Goal: Information Seeking & Learning: Learn about a topic

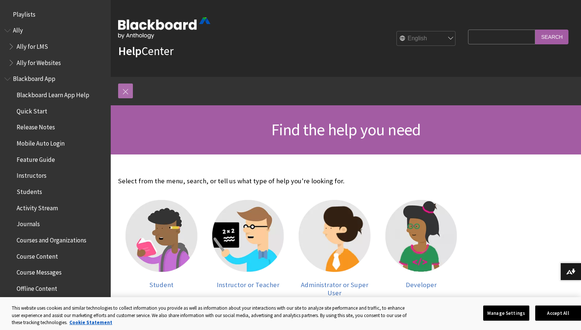
click at [128, 86] on link at bounding box center [125, 90] width 15 height 15
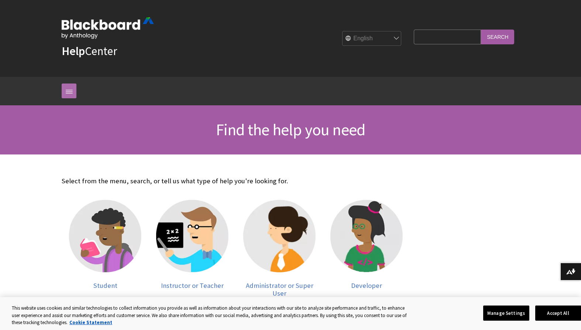
click at [71, 93] on link at bounding box center [69, 90] width 15 height 15
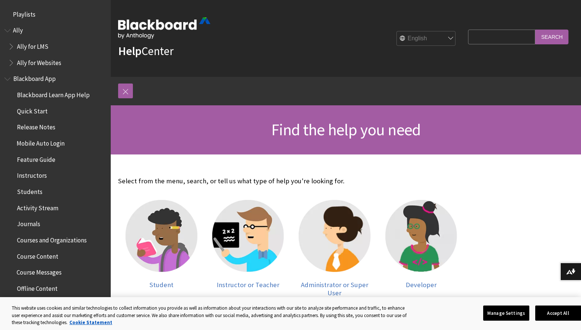
drag, startPoint x: 45, startPoint y: 157, endPoint x: 49, endPoint y: 150, distance: 8.1
click at [555, 309] on button "Accept All" at bounding box center [559, 313] width 46 height 16
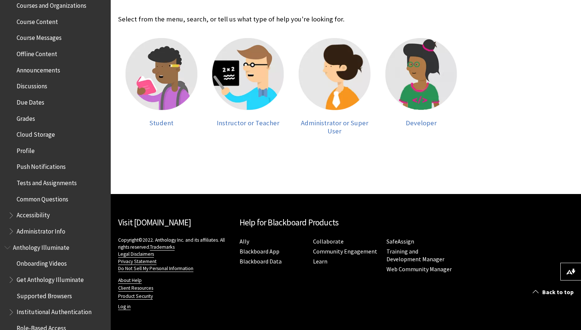
scroll to position [332, 0]
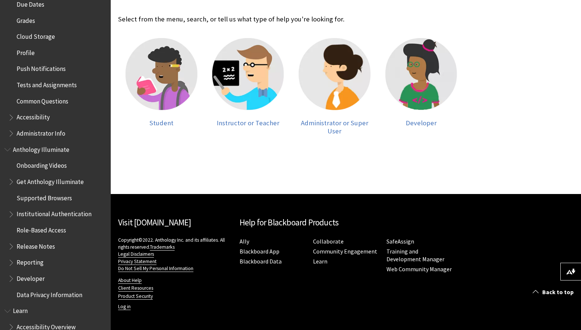
click at [8, 131] on span "Book outline for Blackboard App Help" at bounding box center [12, 131] width 8 height 9
click at [35, 153] on span "Get Started" at bounding box center [36, 148] width 32 height 10
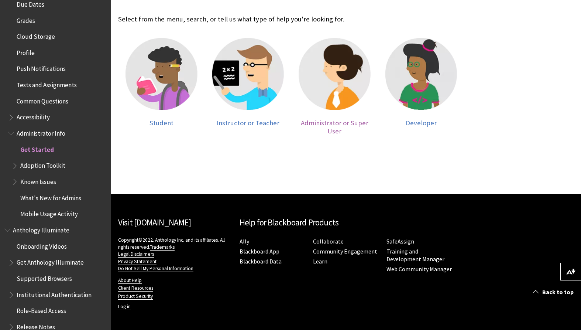
click at [342, 123] on span "Administrator or Super User" at bounding box center [335, 127] width 68 height 17
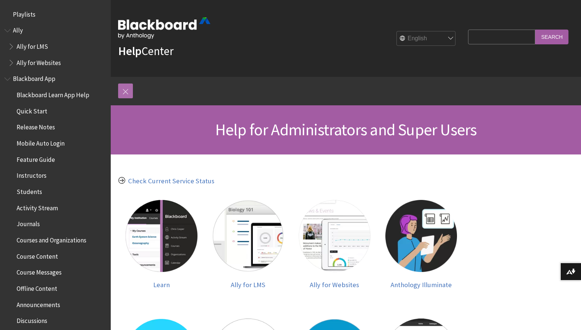
click at [123, 86] on link at bounding box center [125, 90] width 15 height 15
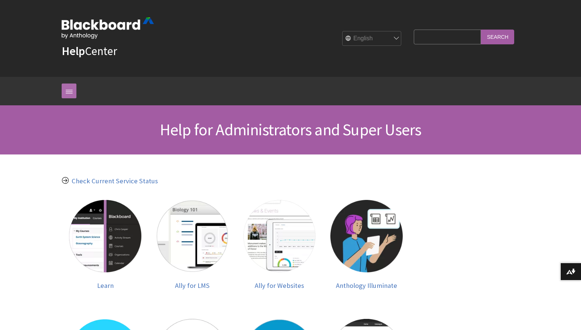
click at [70, 87] on link at bounding box center [69, 90] width 15 height 15
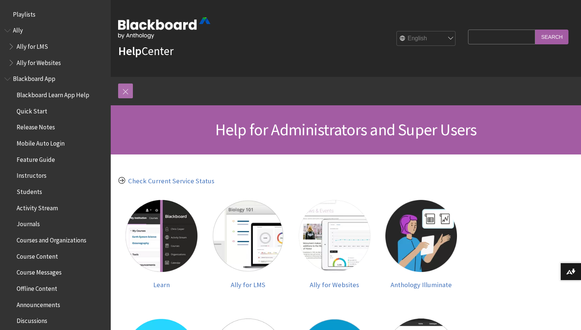
click at [131, 92] on link at bounding box center [125, 90] width 15 height 15
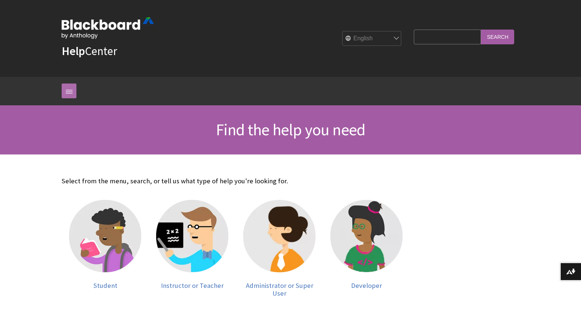
click at [69, 92] on link at bounding box center [69, 90] width 15 height 15
